Goal: Information Seeking & Learning: Learn about a topic

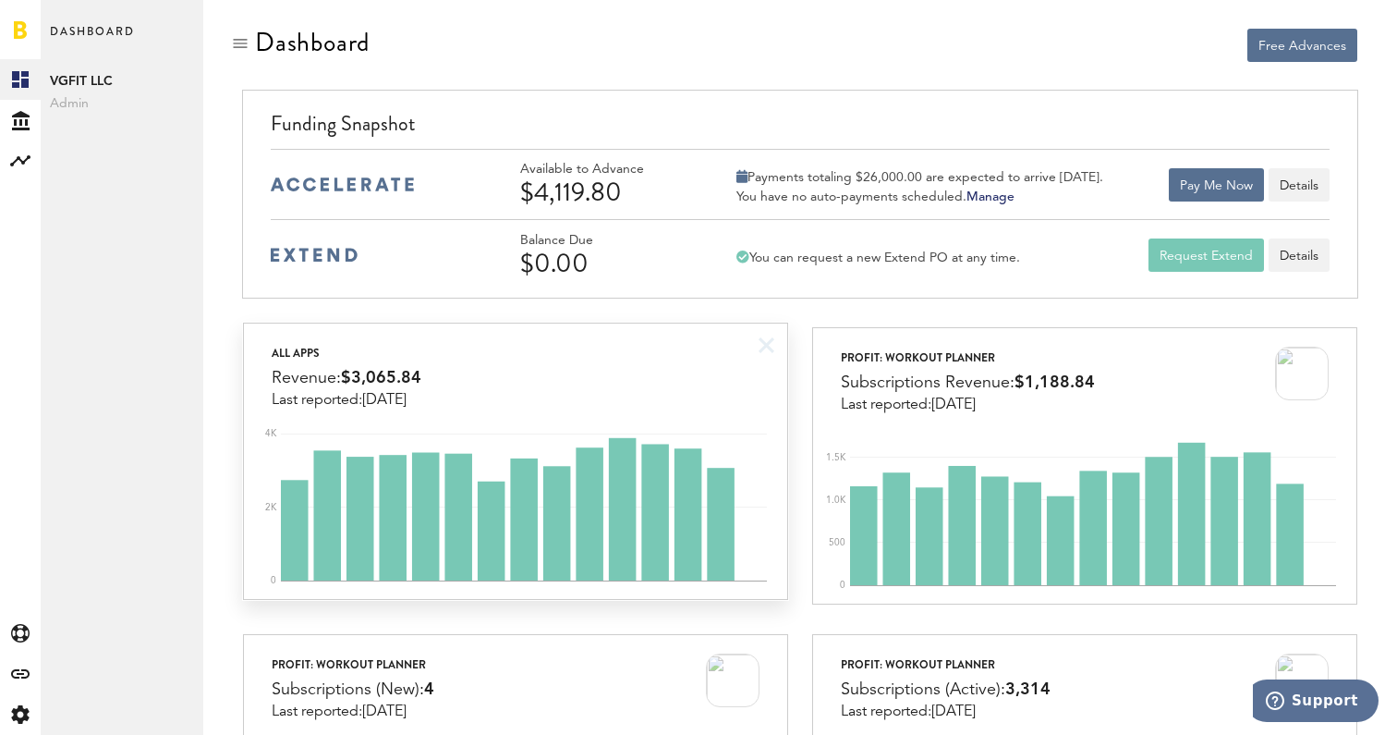
click at [681, 348] on div "All apps Revenue: $3,065.84 Last reported: [DATE]" at bounding box center [515, 365] width 543 height 85
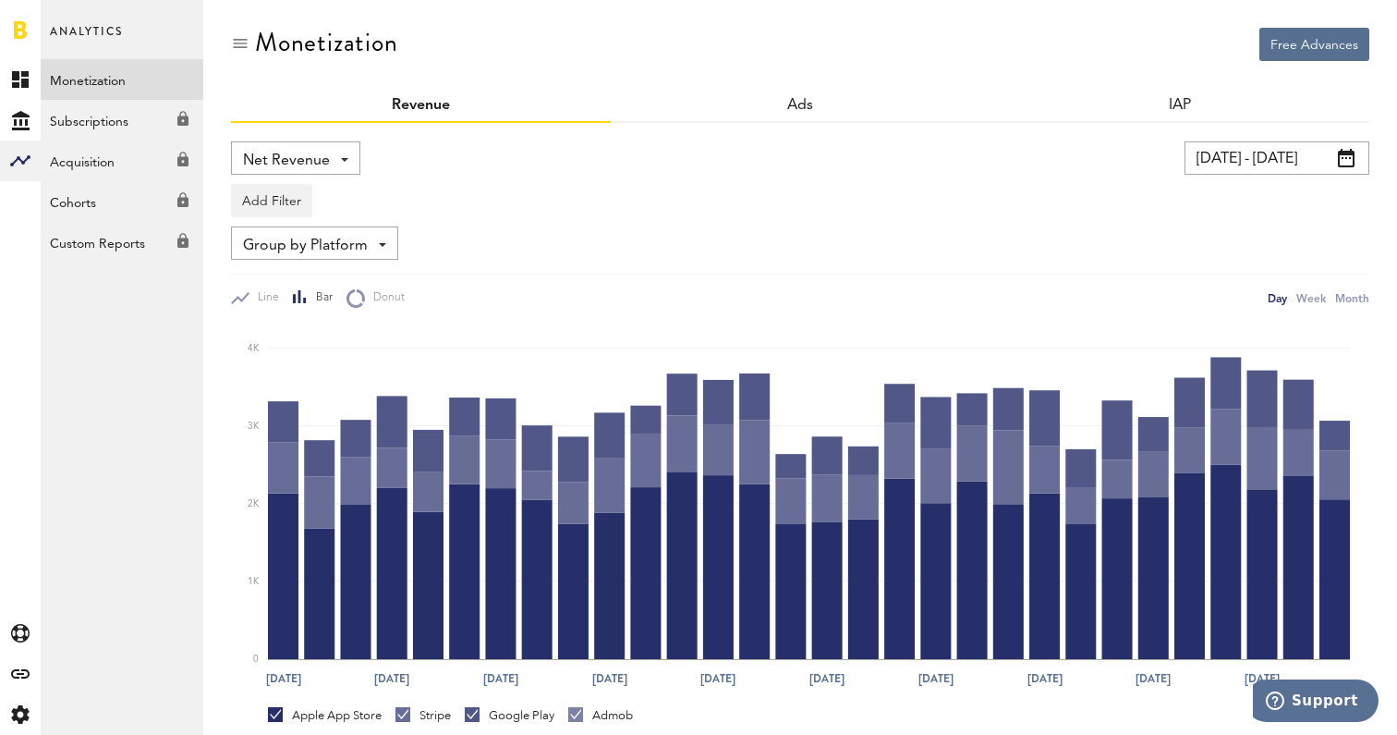
click at [32, 23] on div at bounding box center [20, 29] width 41 height 59
click at [25, 24] on link at bounding box center [20, 29] width 13 height 18
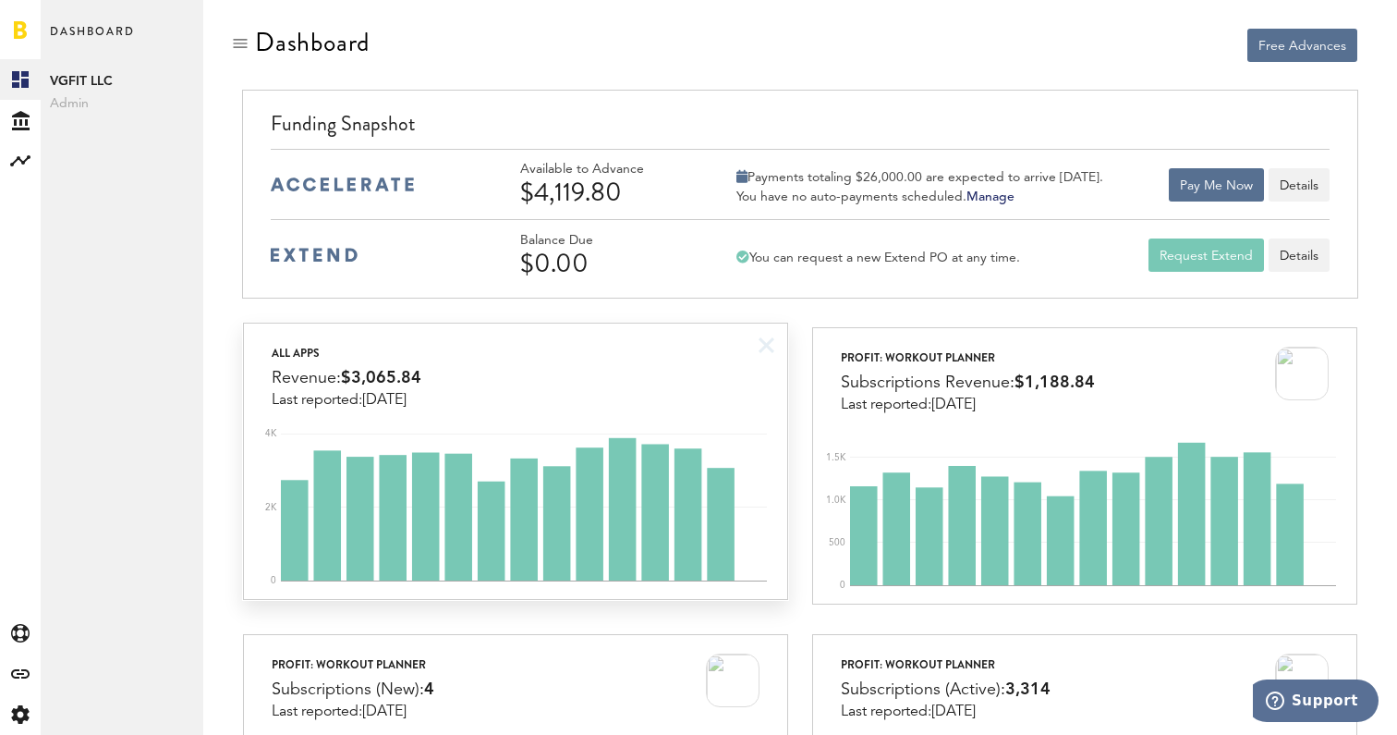
click at [738, 359] on div "All apps Revenue: $3,065.84 Last reported: [DATE]" at bounding box center [515, 365] width 543 height 85
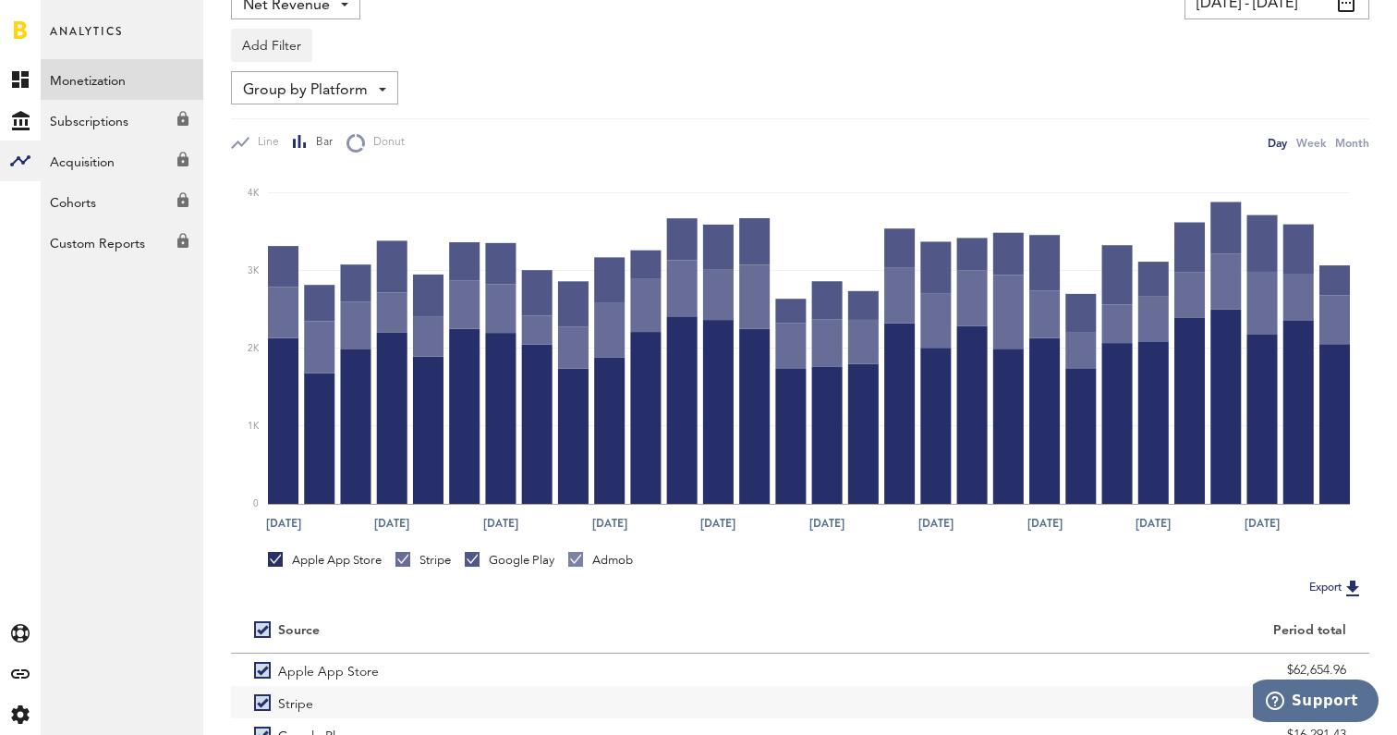
scroll to position [308, 0]
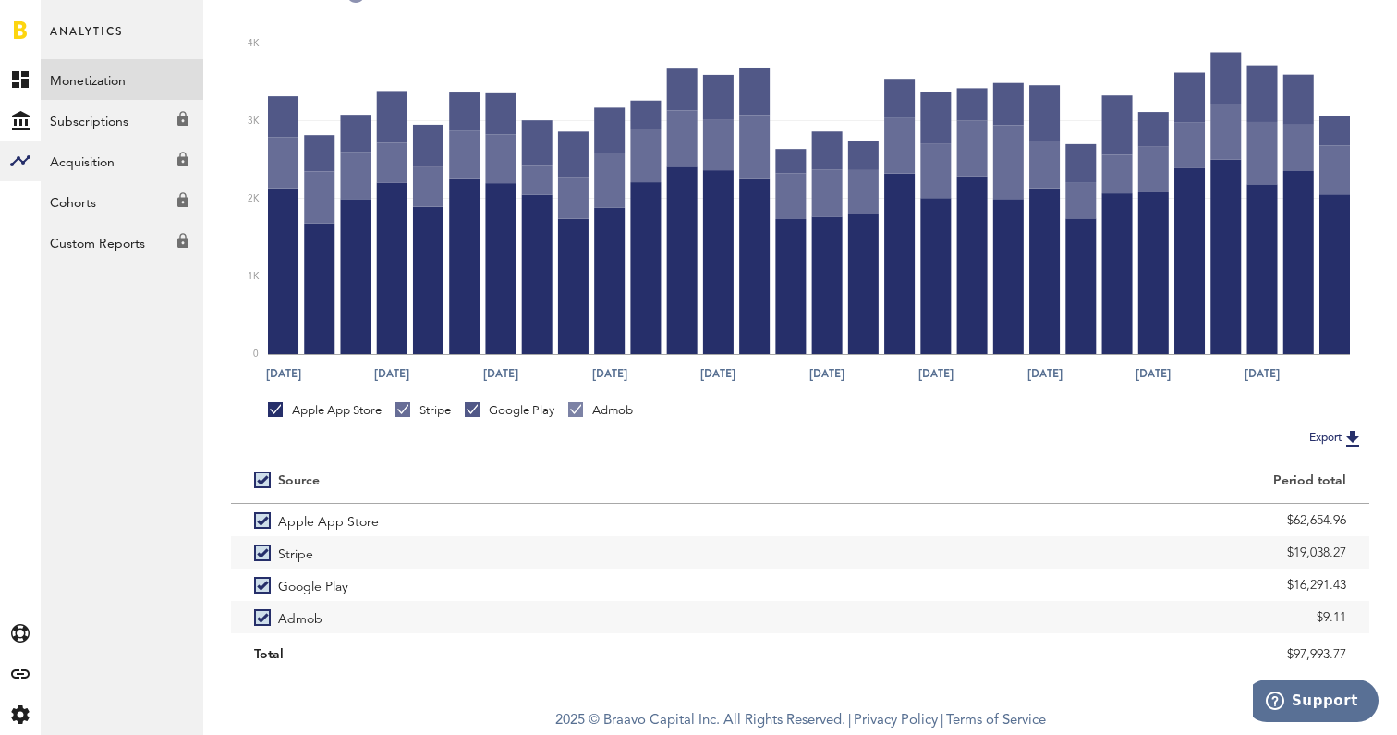
click at [415, 410] on div "Stripe" at bounding box center [423, 410] width 55 height 17
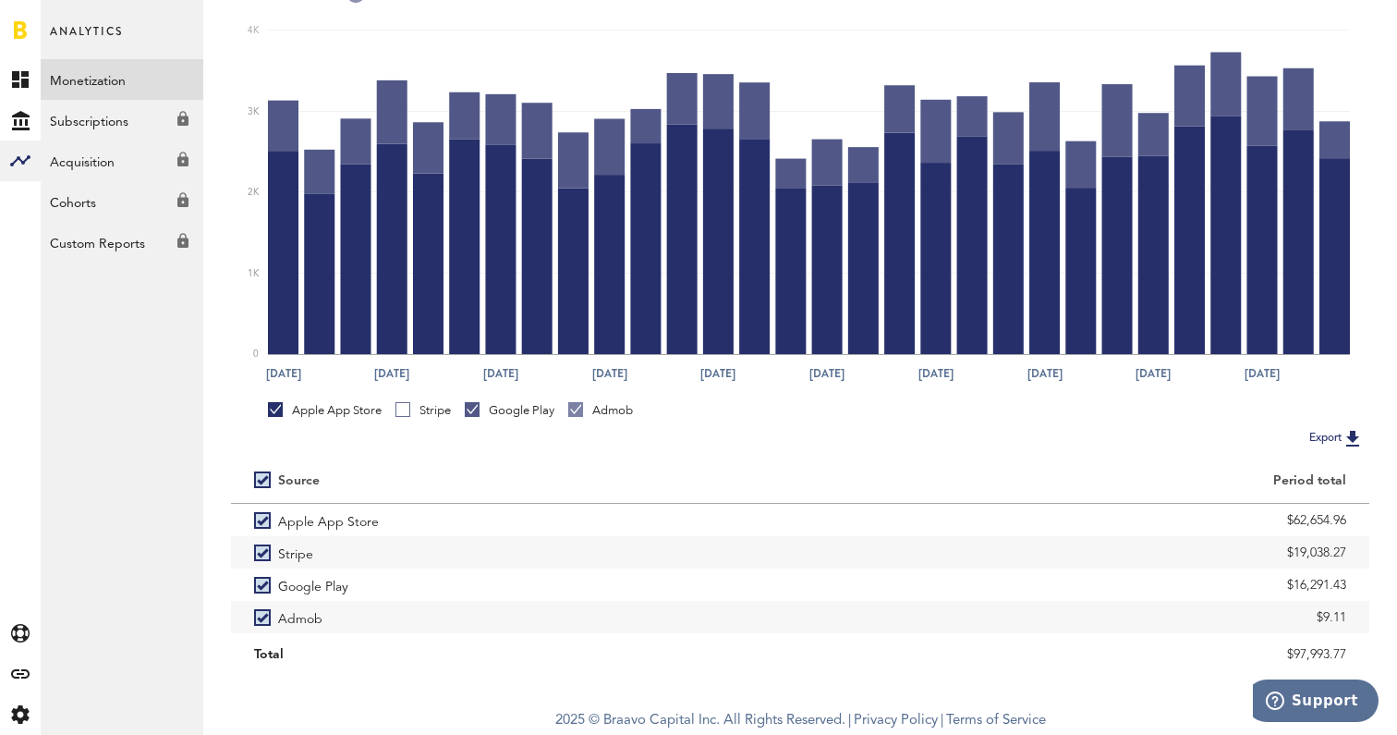
click at [491, 390] on div "[DATE] Aug [DATE] Aug [DATE] Aug [DATE] [DATE] [DATE] [DATE] 0 1K 2K 3K 4K" at bounding box center [800, 197] width 1139 height 388
click at [492, 394] on div "Apple App Store Stripe Google Play Admob" at bounding box center [800, 408] width 1139 height 35
click at [534, 406] on div "Google Play" at bounding box center [510, 410] width 90 height 17
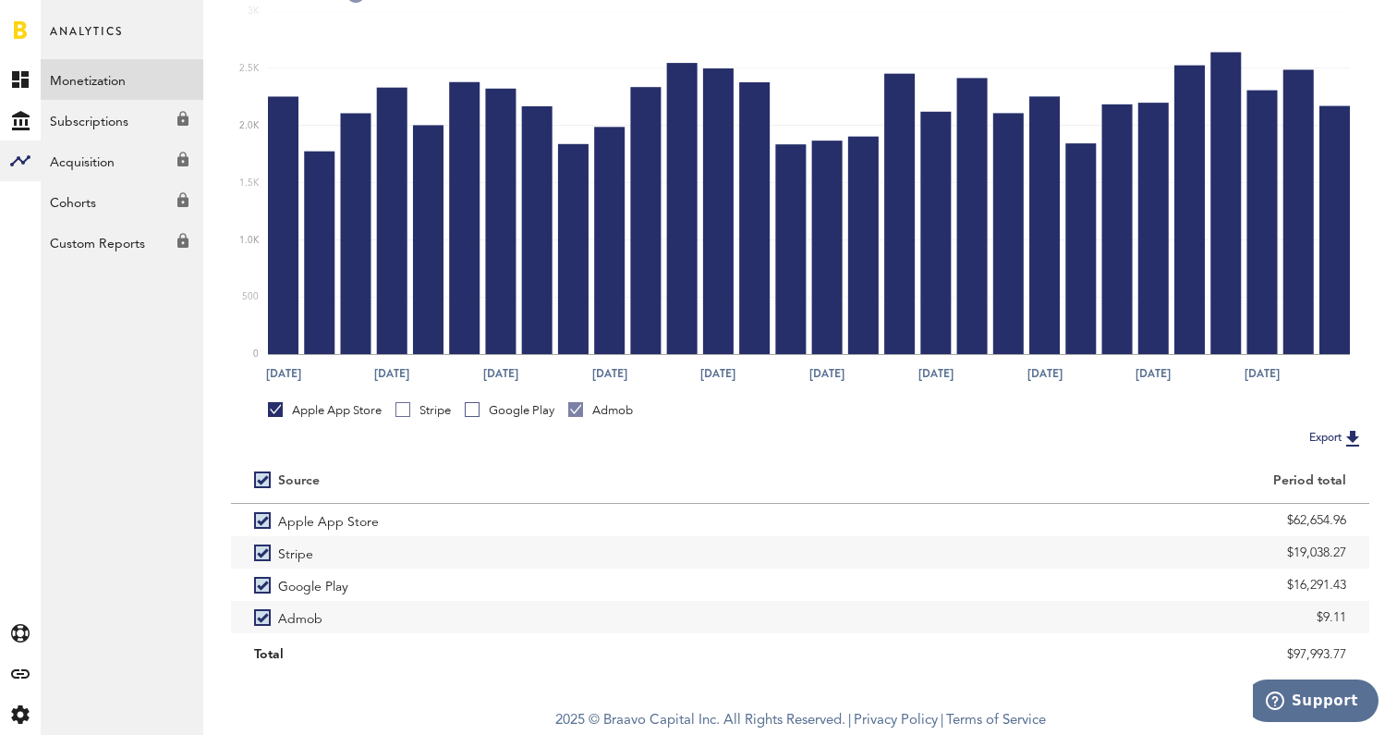
click at [639, 397] on div "Apple App Store Stripe Google Play Admob" at bounding box center [800, 408] width 1139 height 35
click at [633, 407] on div "Admob" at bounding box center [600, 410] width 65 height 17
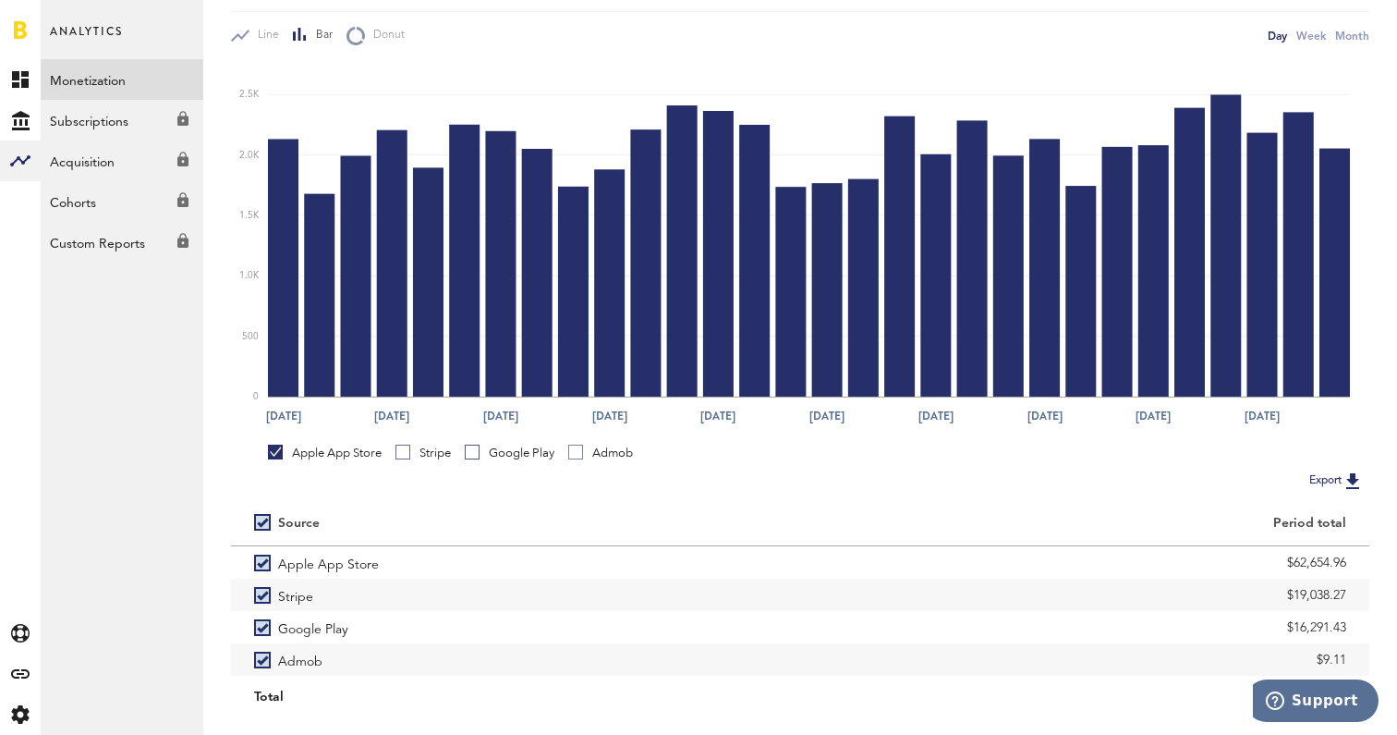
scroll to position [245, 0]
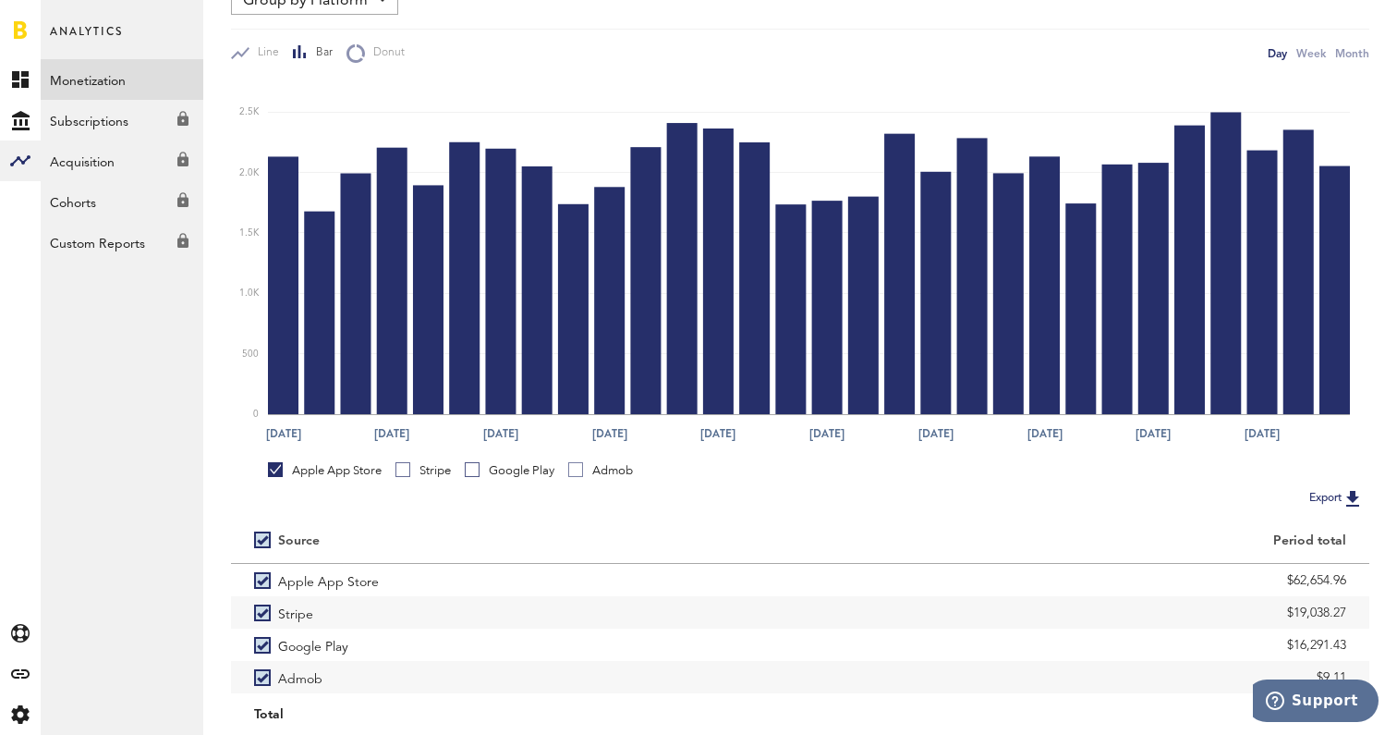
click at [434, 472] on div "Stripe" at bounding box center [423, 470] width 55 height 17
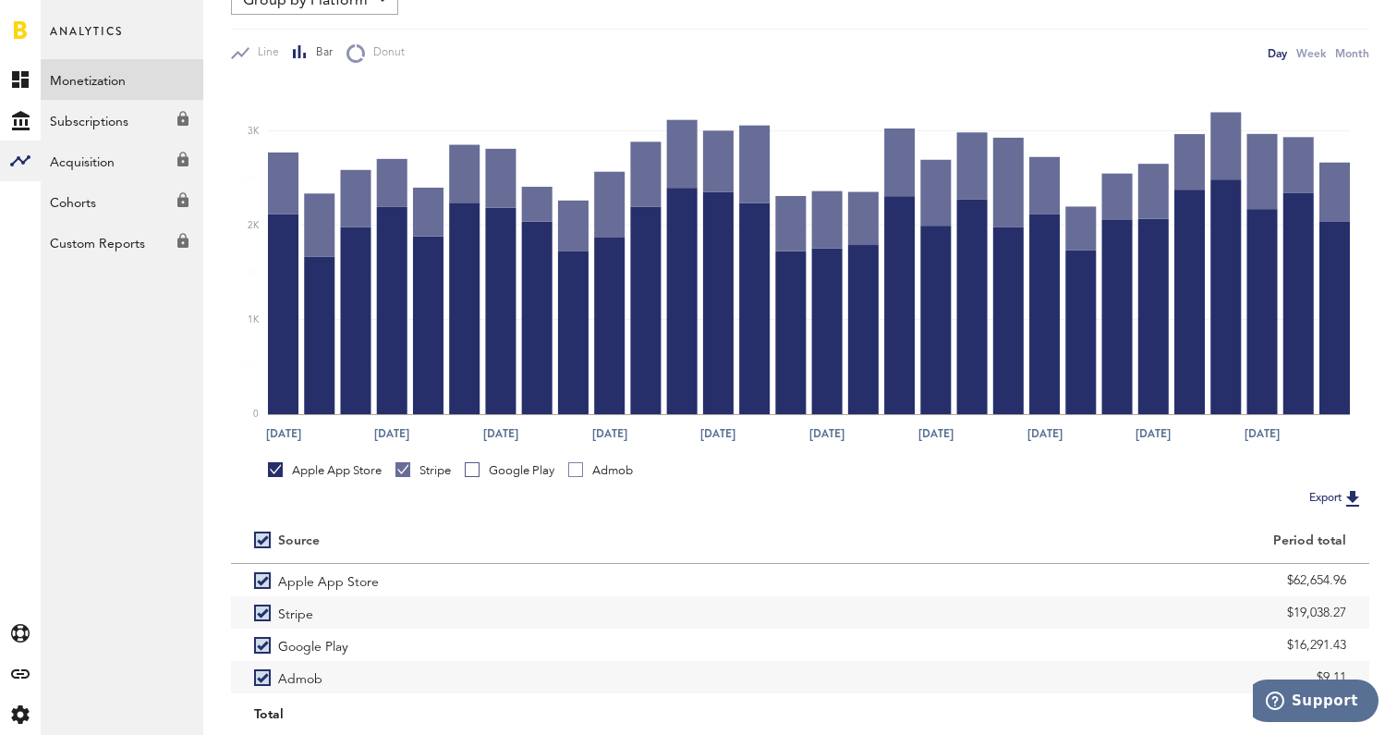
click at [347, 466] on div "Apple App Store" at bounding box center [325, 470] width 114 height 17
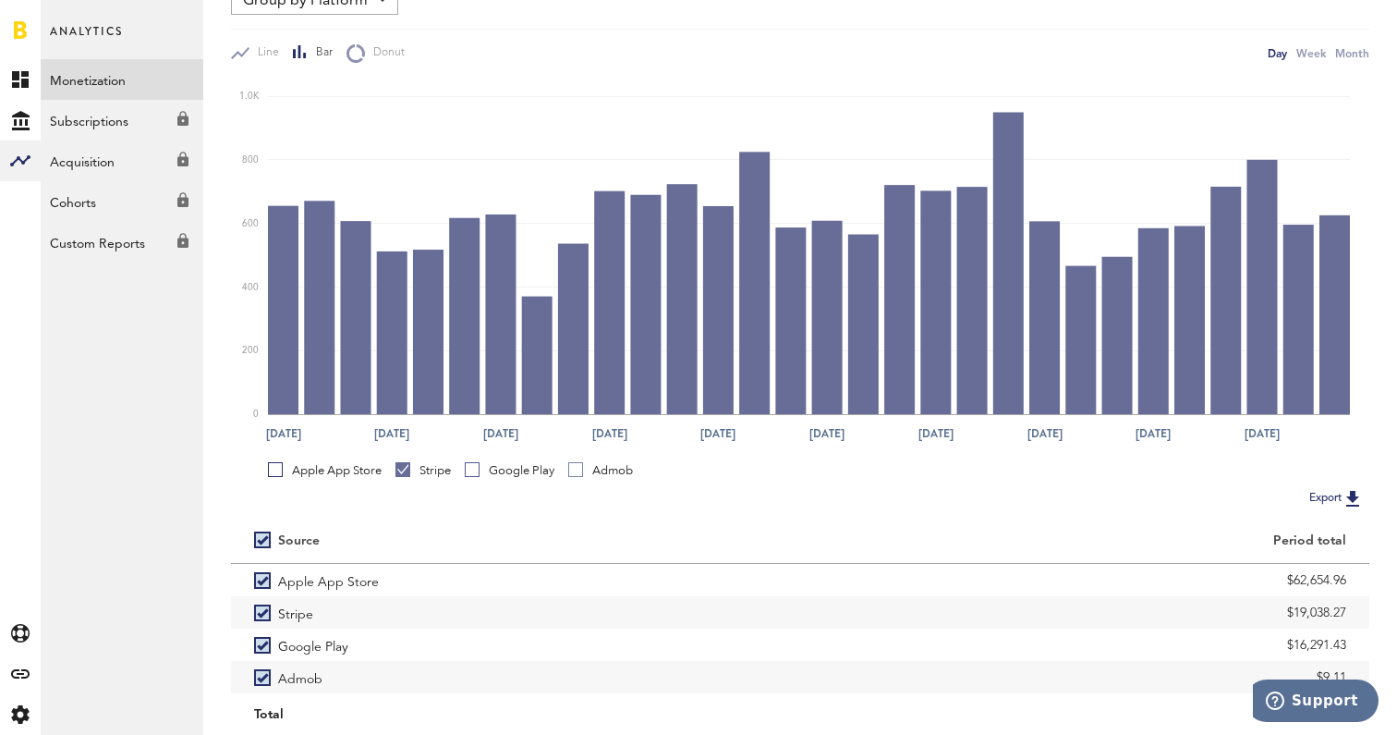
click at [507, 466] on div "Google Play" at bounding box center [510, 470] width 90 height 17
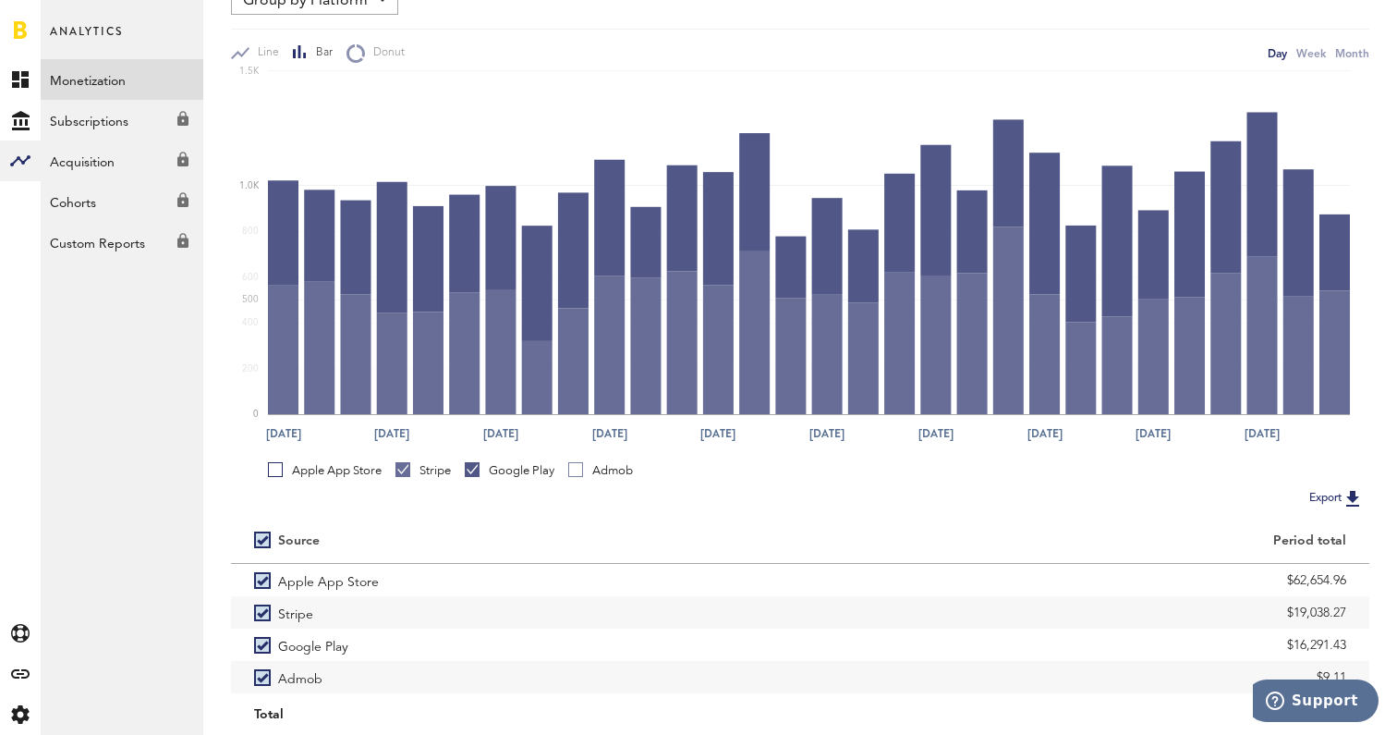
click at [402, 469] on link "Stripe" at bounding box center [423, 470] width 55 height 17
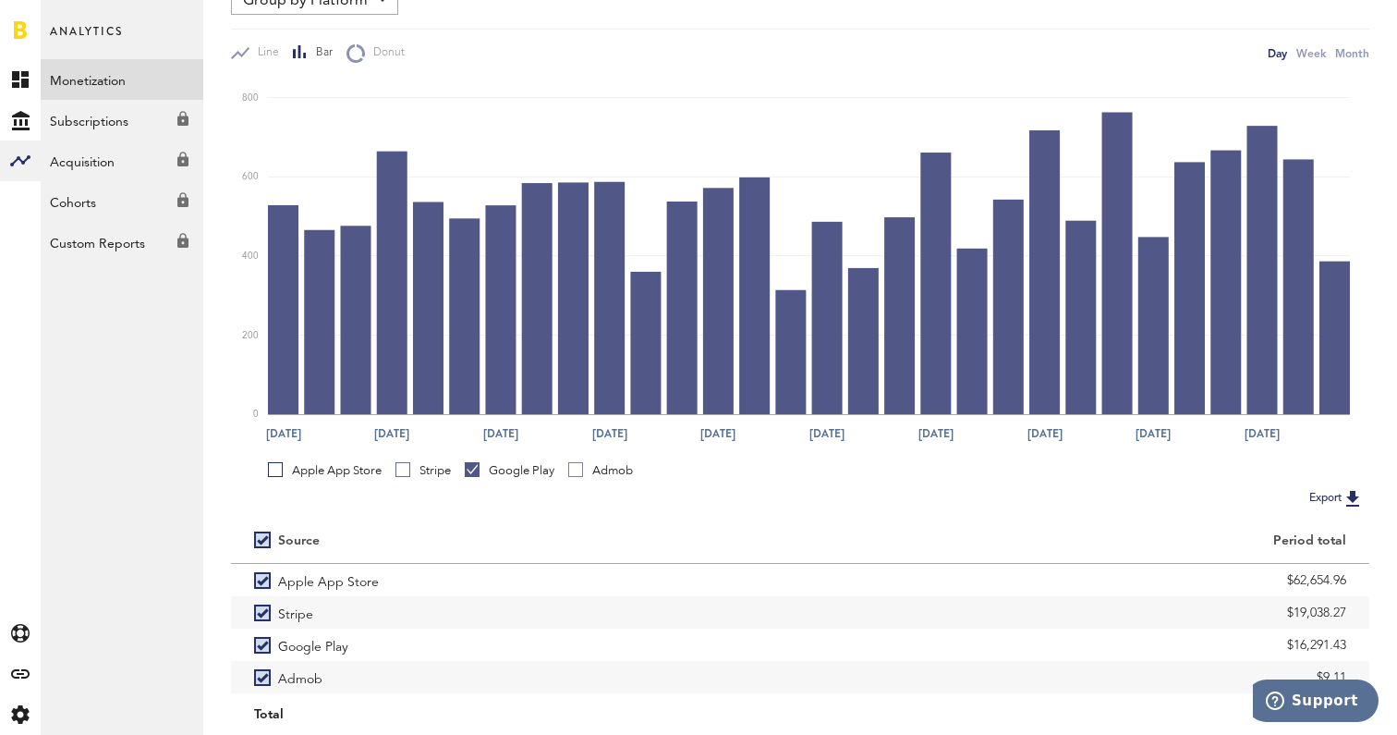
scroll to position [128, 0]
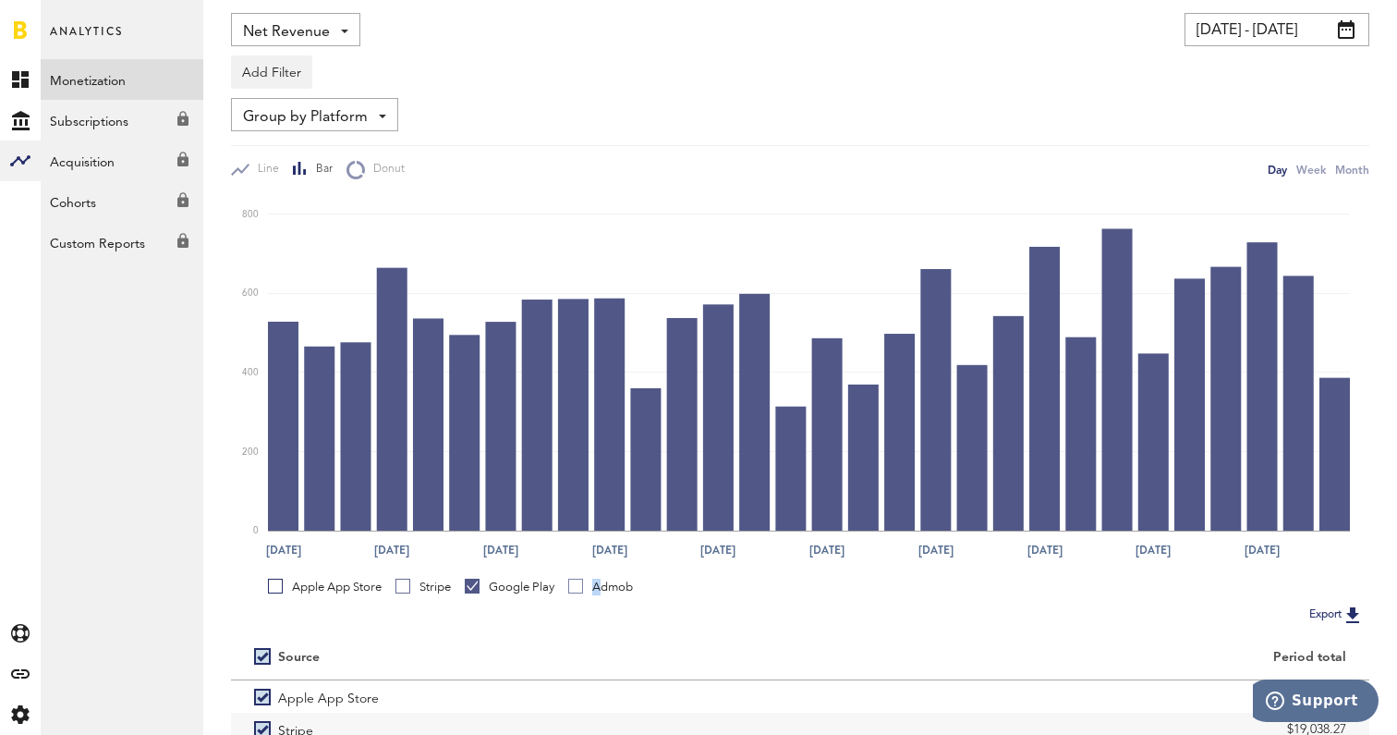
click at [601, 585] on div "Admob" at bounding box center [600, 587] width 65 height 17
click at [533, 586] on div "Google Play" at bounding box center [510, 587] width 90 height 17
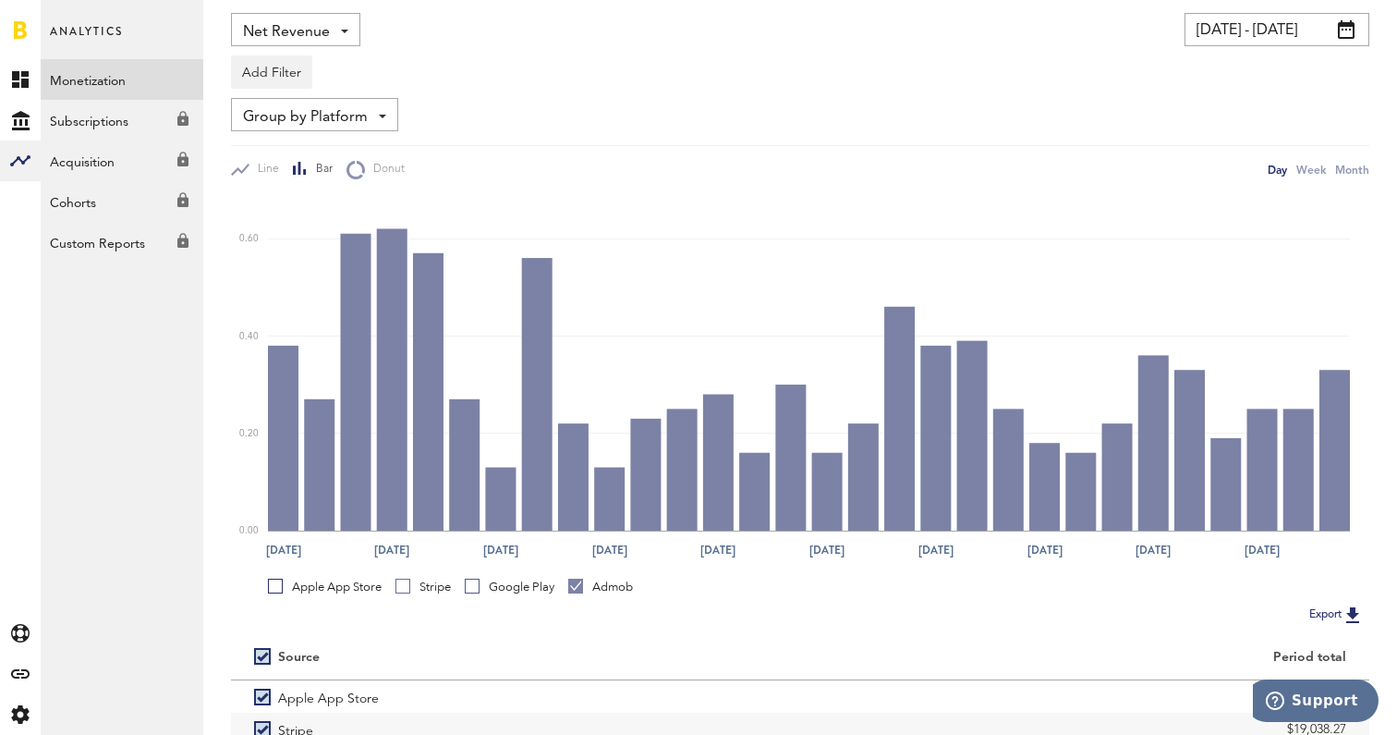
click at [533, 586] on div "Google Play" at bounding box center [510, 587] width 90 height 17
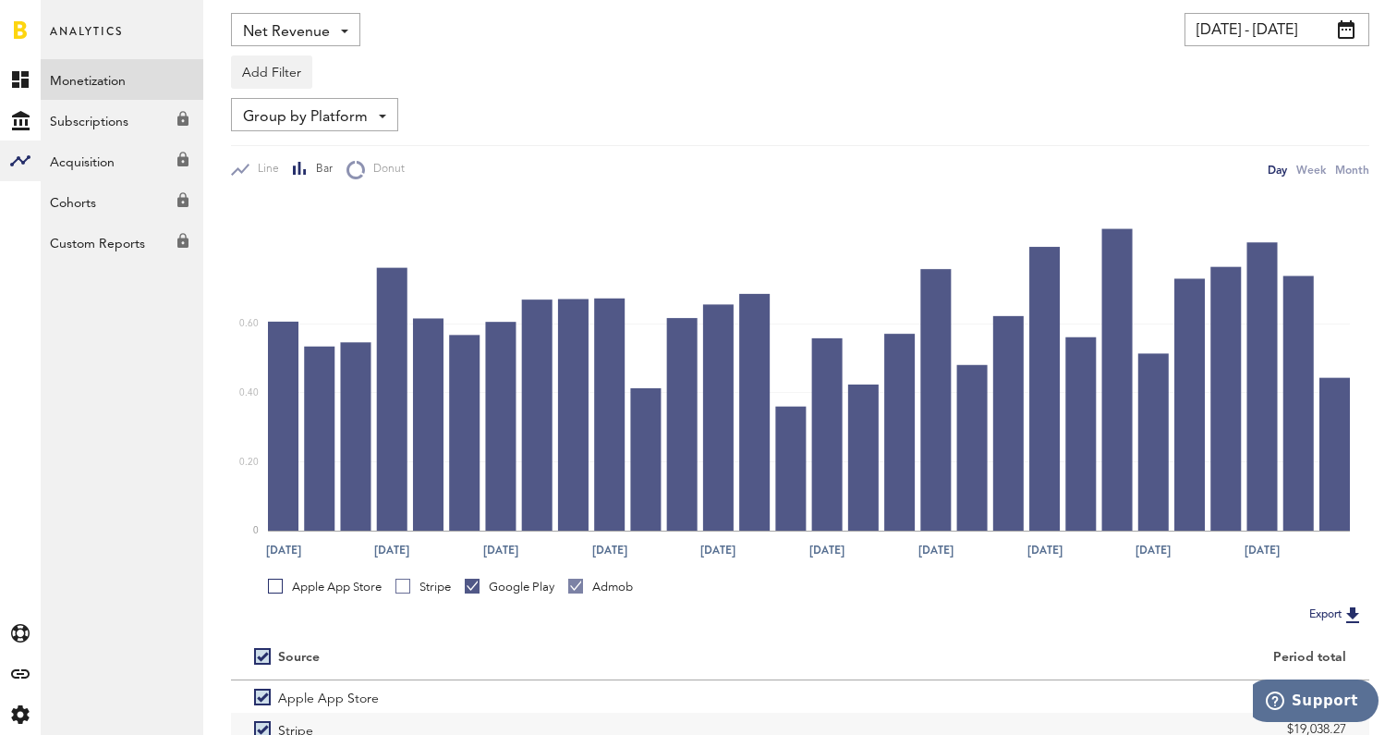
click at [604, 590] on div "Admob" at bounding box center [600, 587] width 65 height 17
click at [420, 593] on div "Stripe" at bounding box center [423, 587] width 55 height 17
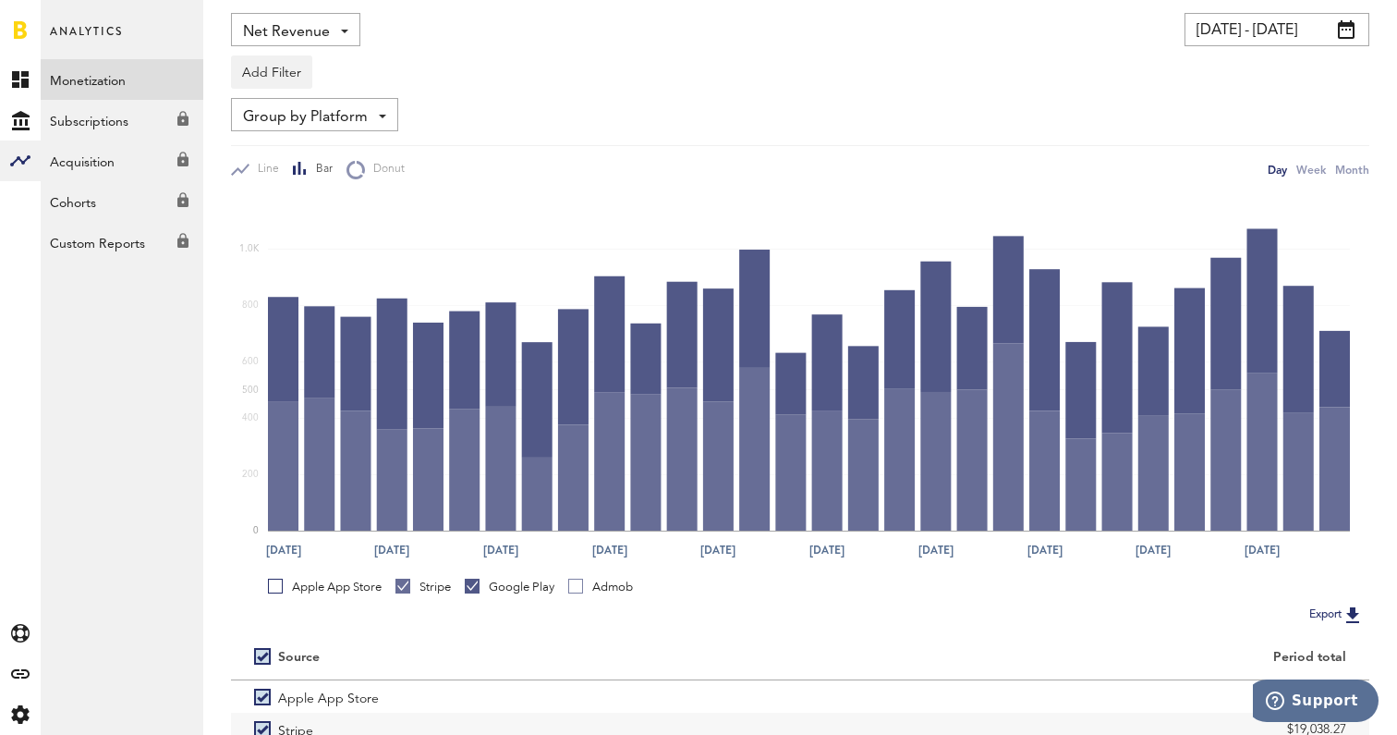
click at [506, 594] on div "Google Play" at bounding box center [510, 587] width 90 height 17
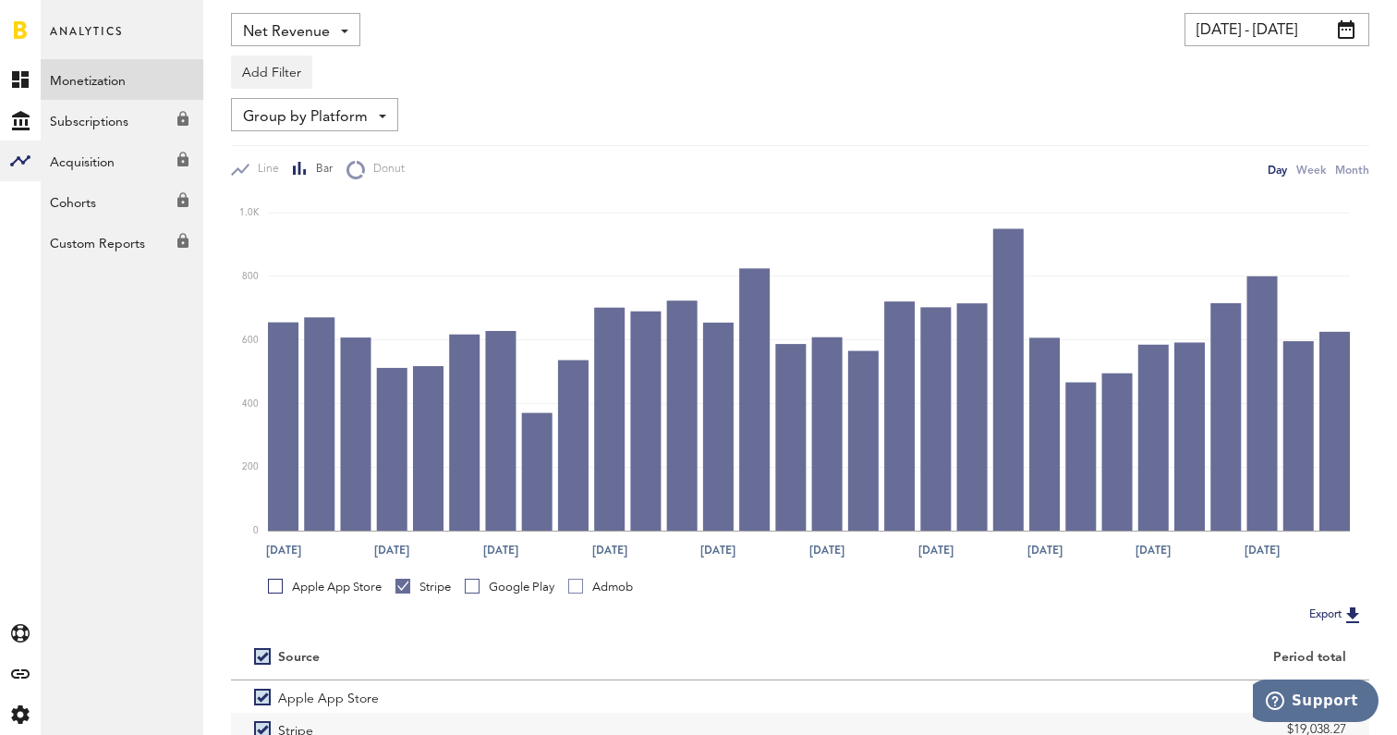
click at [356, 590] on div "Apple App Store" at bounding box center [325, 587] width 114 height 17
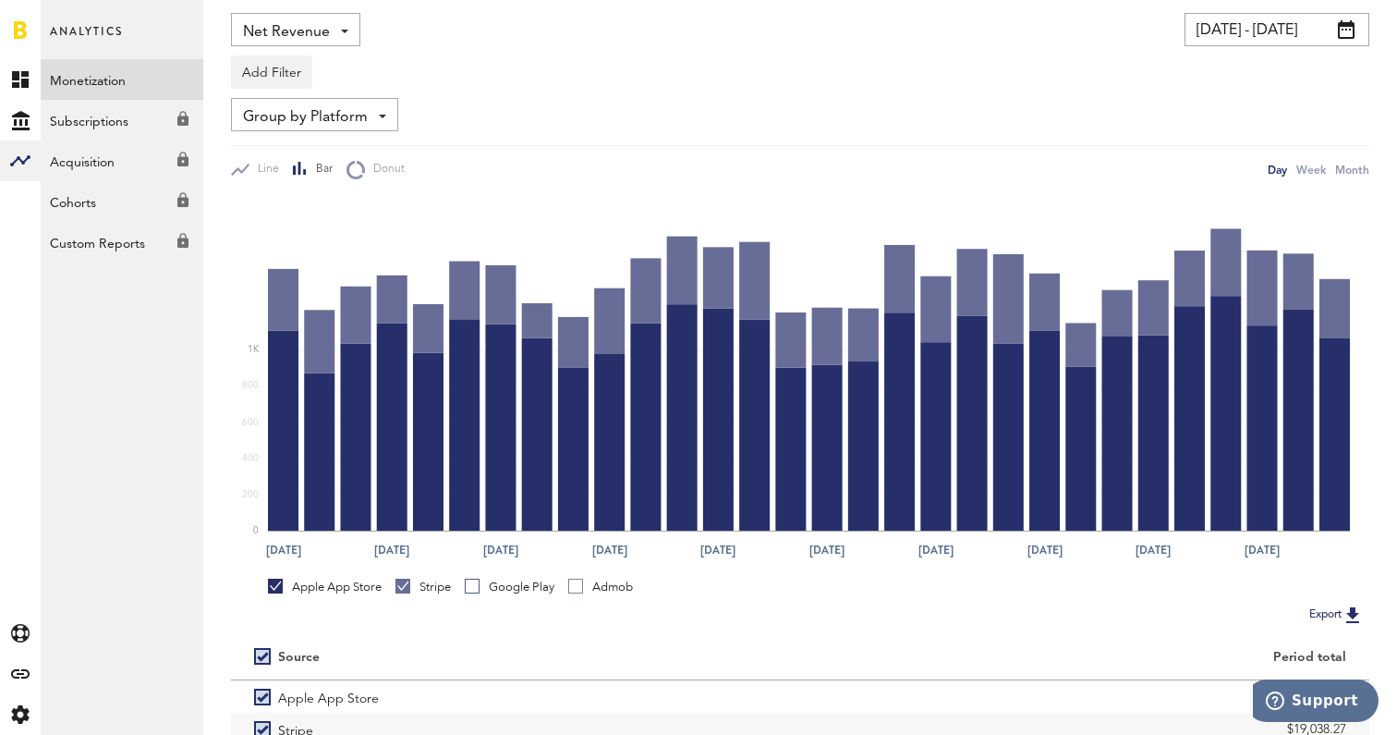
click at [434, 590] on div "Stripe" at bounding box center [423, 587] width 55 height 17
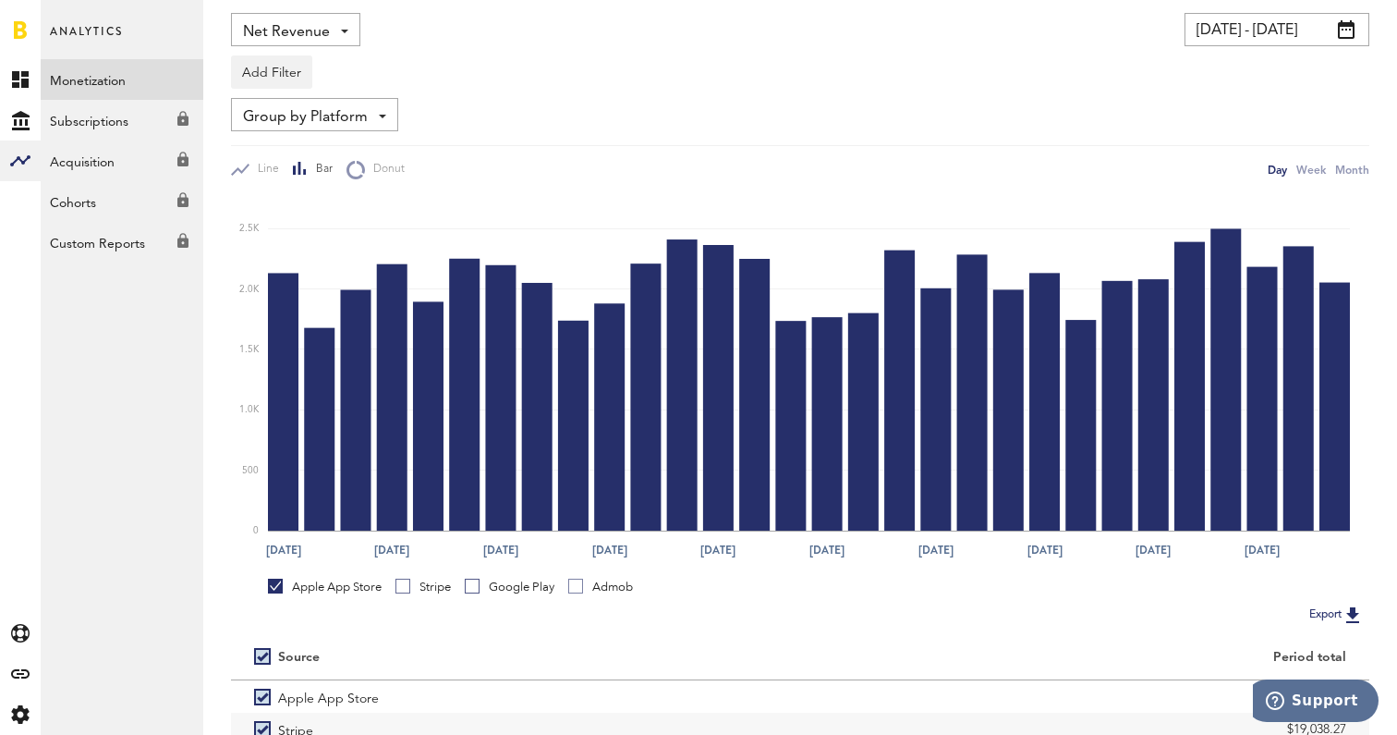
click at [434, 590] on div "Stripe" at bounding box center [423, 587] width 55 height 17
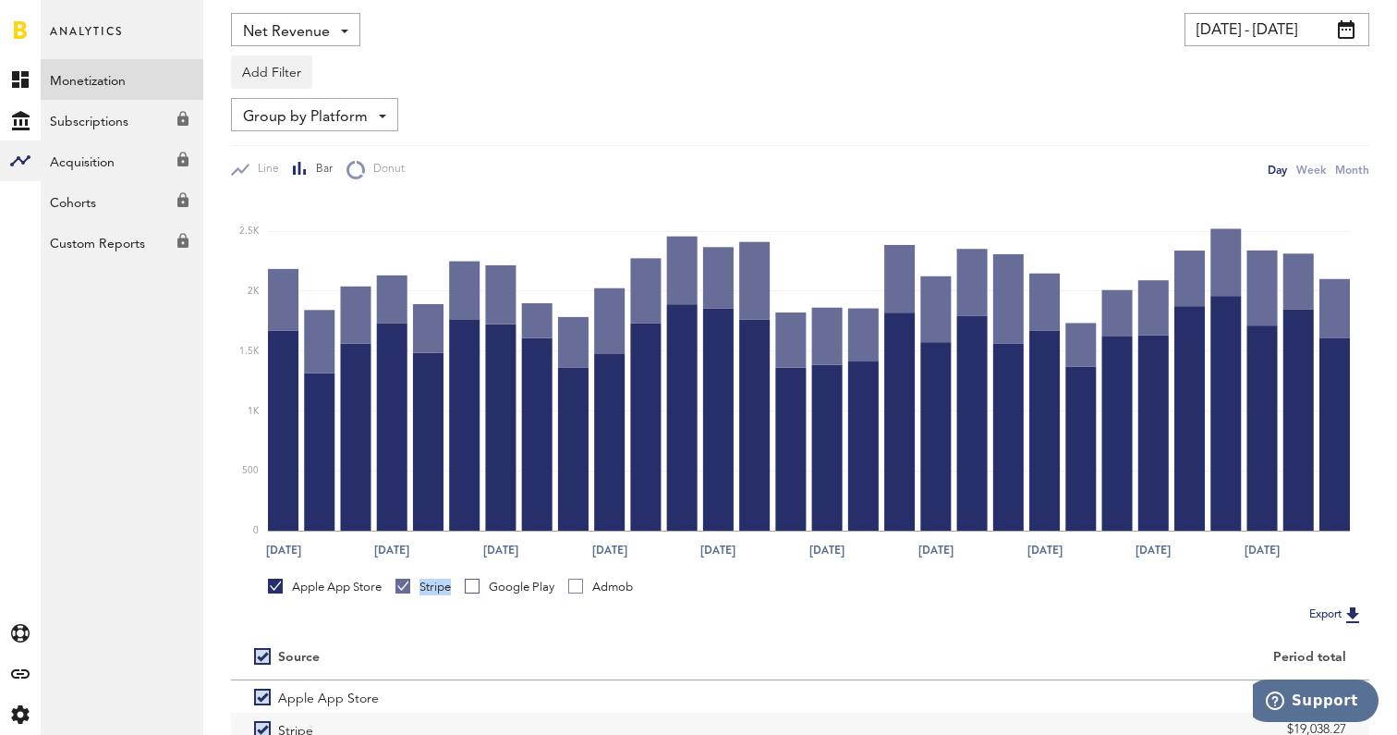
click at [434, 590] on div "Stripe" at bounding box center [423, 587] width 55 height 17
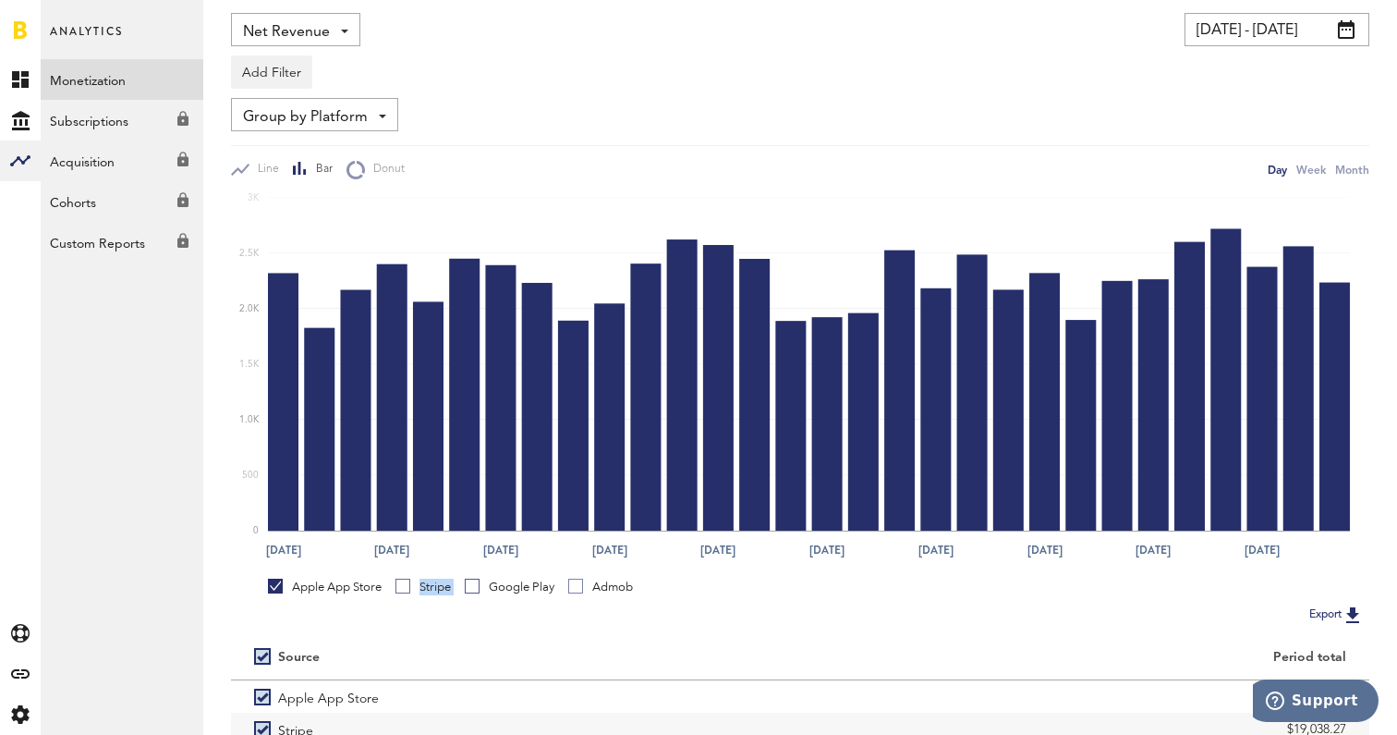
click at [434, 590] on div "Stripe" at bounding box center [423, 587] width 55 height 17
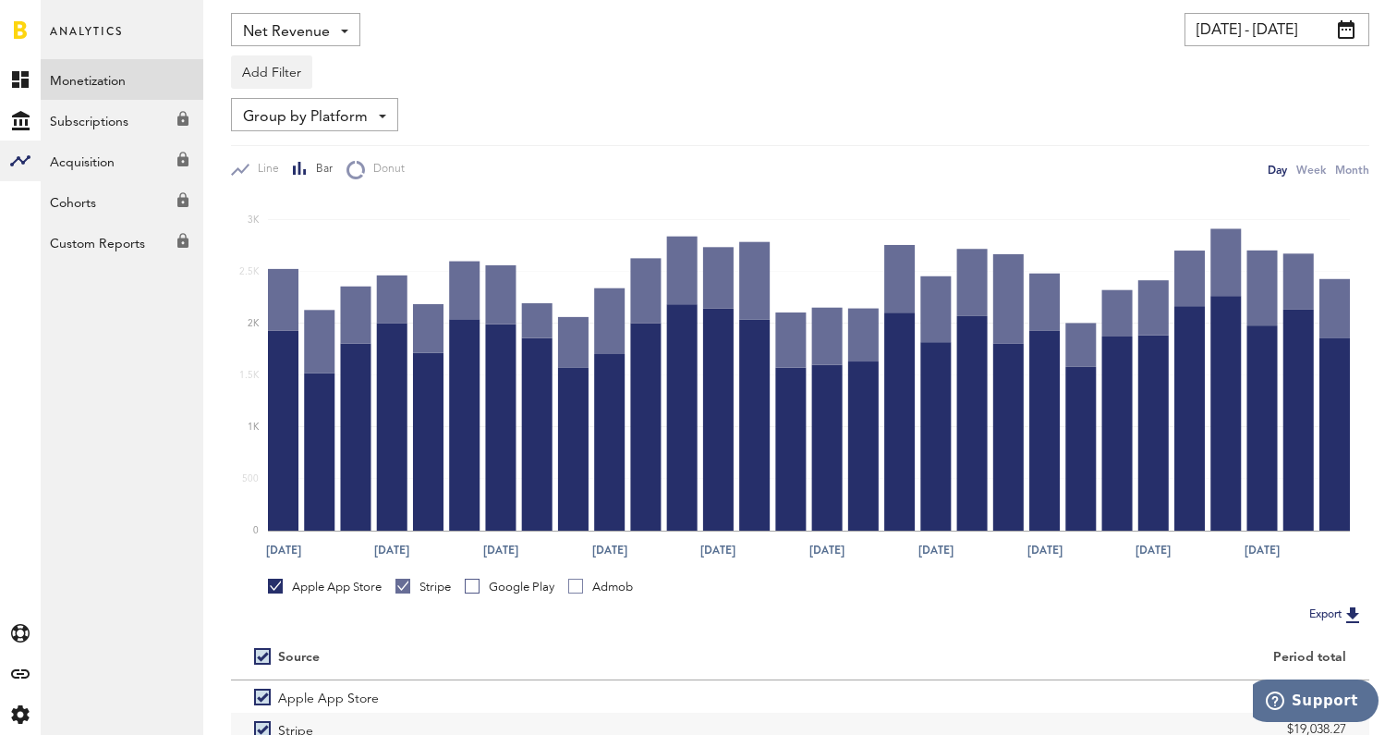
click at [349, 589] on div "Apple App Store" at bounding box center [325, 587] width 114 height 17
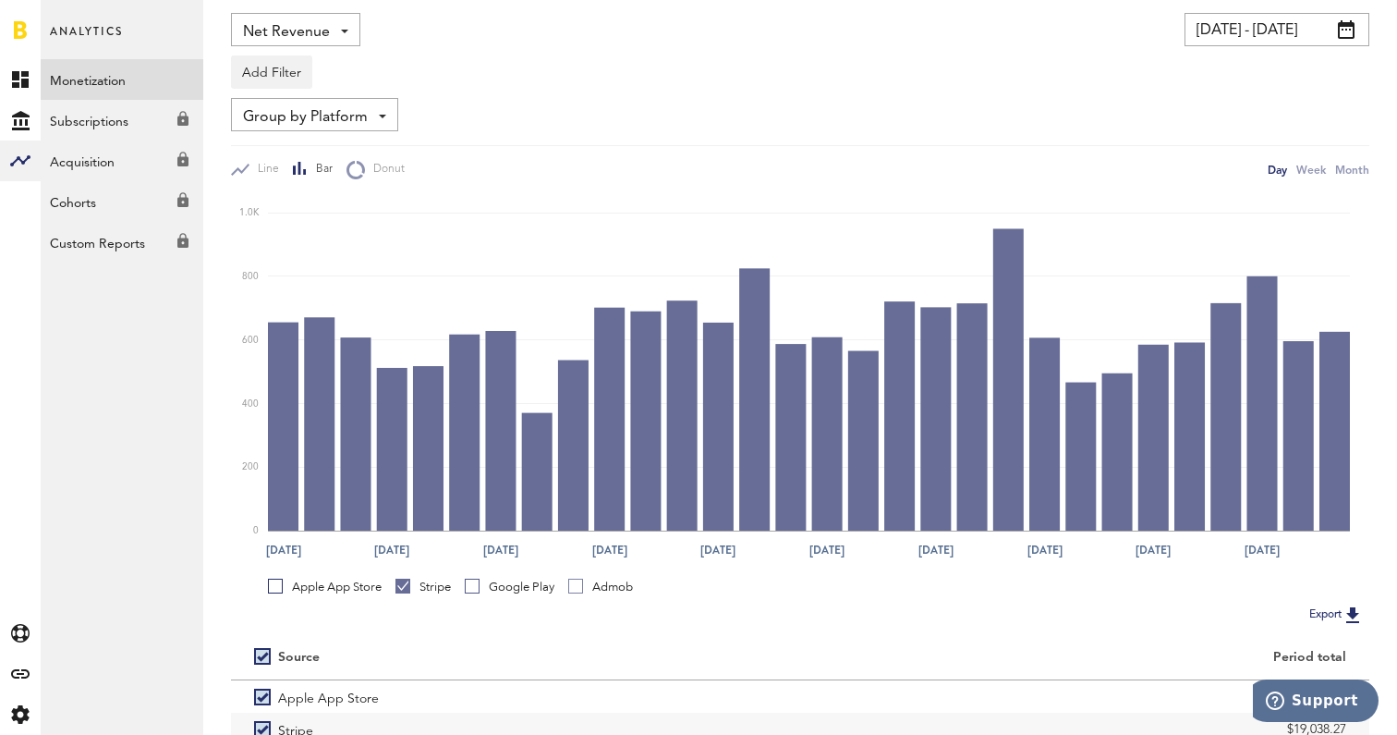
click at [349, 589] on div "Apple App Store" at bounding box center [325, 587] width 114 height 17
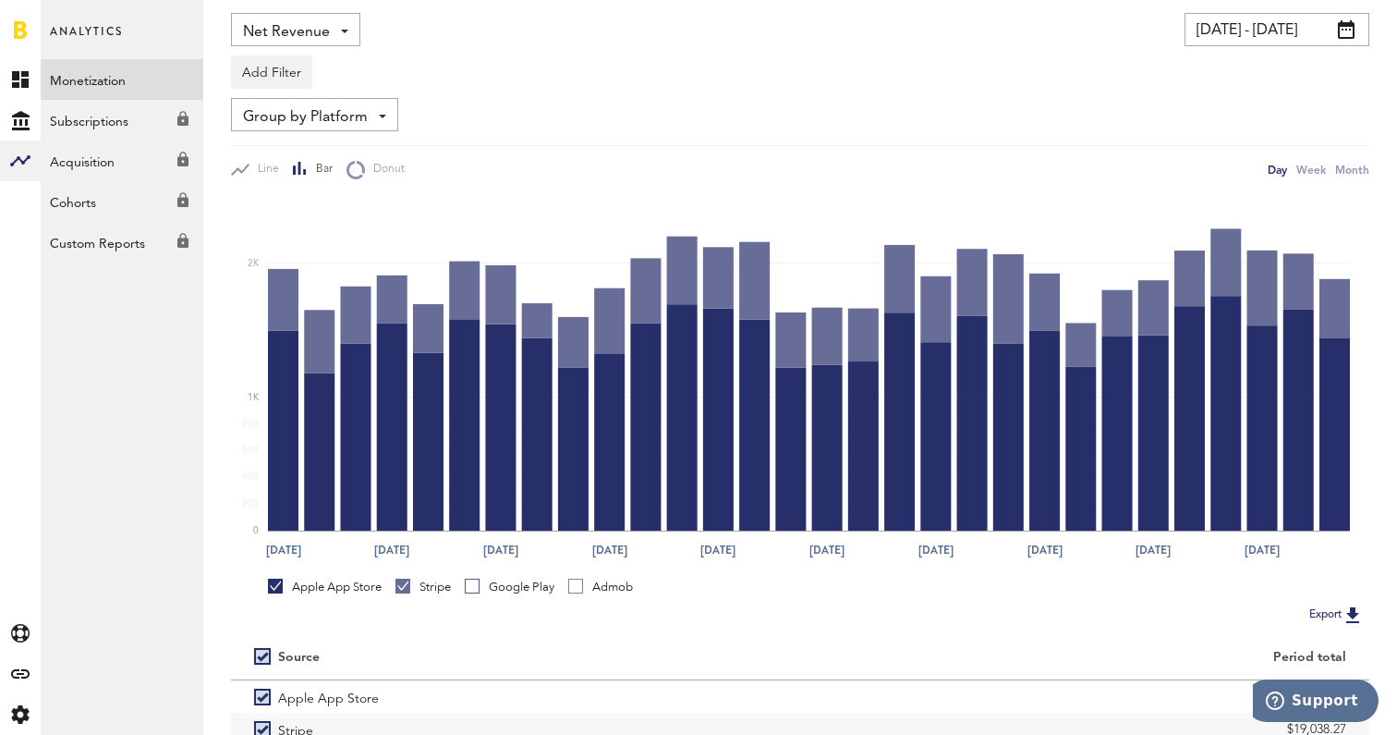
click at [388, 589] on div "Apple App Store Stripe Google Play Admob" at bounding box center [812, 591] width 1089 height 24
click at [413, 588] on div "Stripe" at bounding box center [423, 587] width 55 height 17
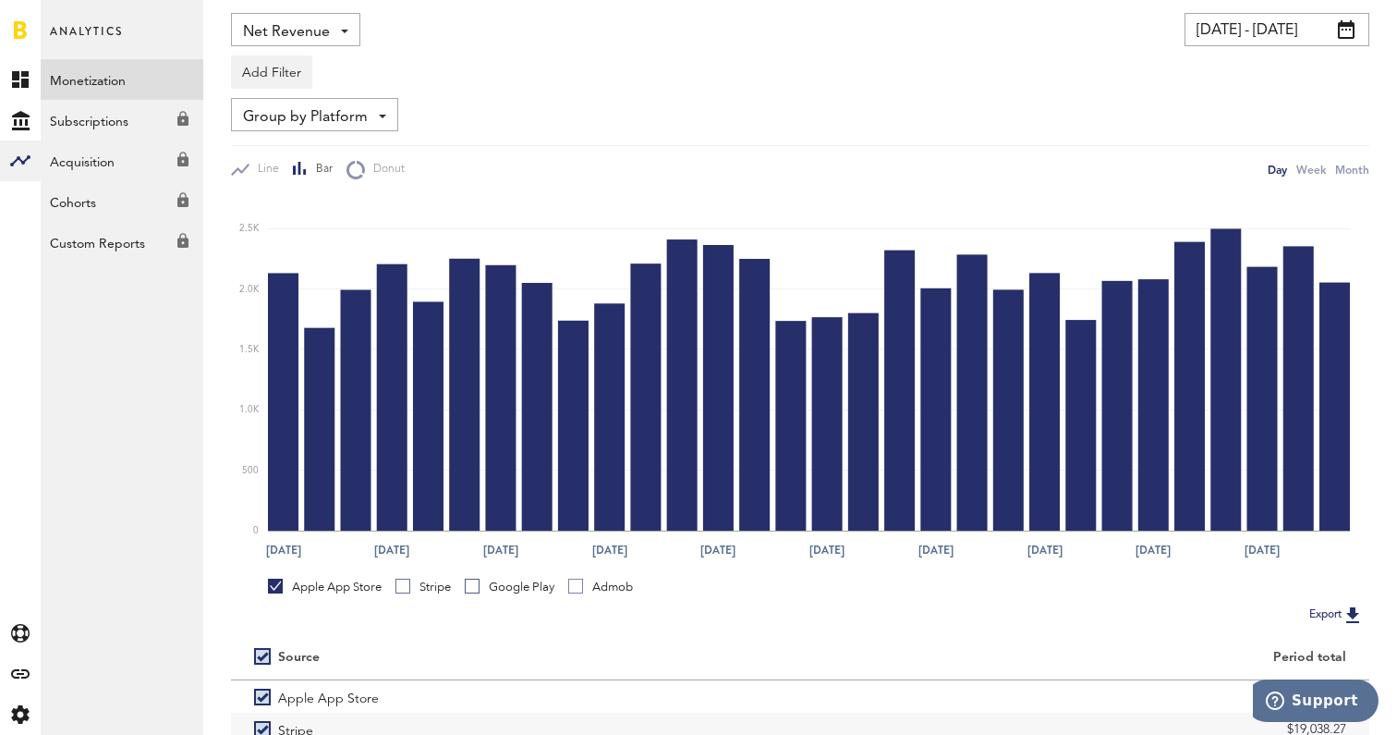
click at [18, 23] on link at bounding box center [20, 29] width 13 height 18
